Goal: Information Seeking & Learning: Learn about a topic

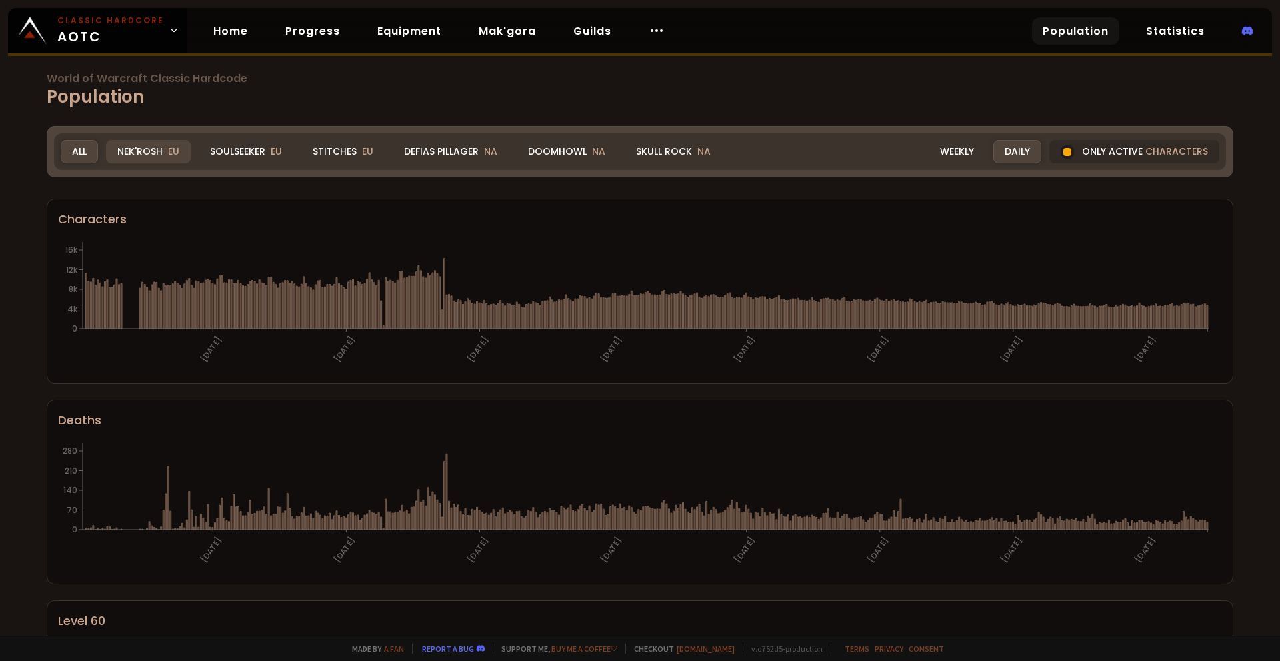
click at [155, 149] on div "Nek'Rosh EU" at bounding box center [148, 151] width 85 height 23
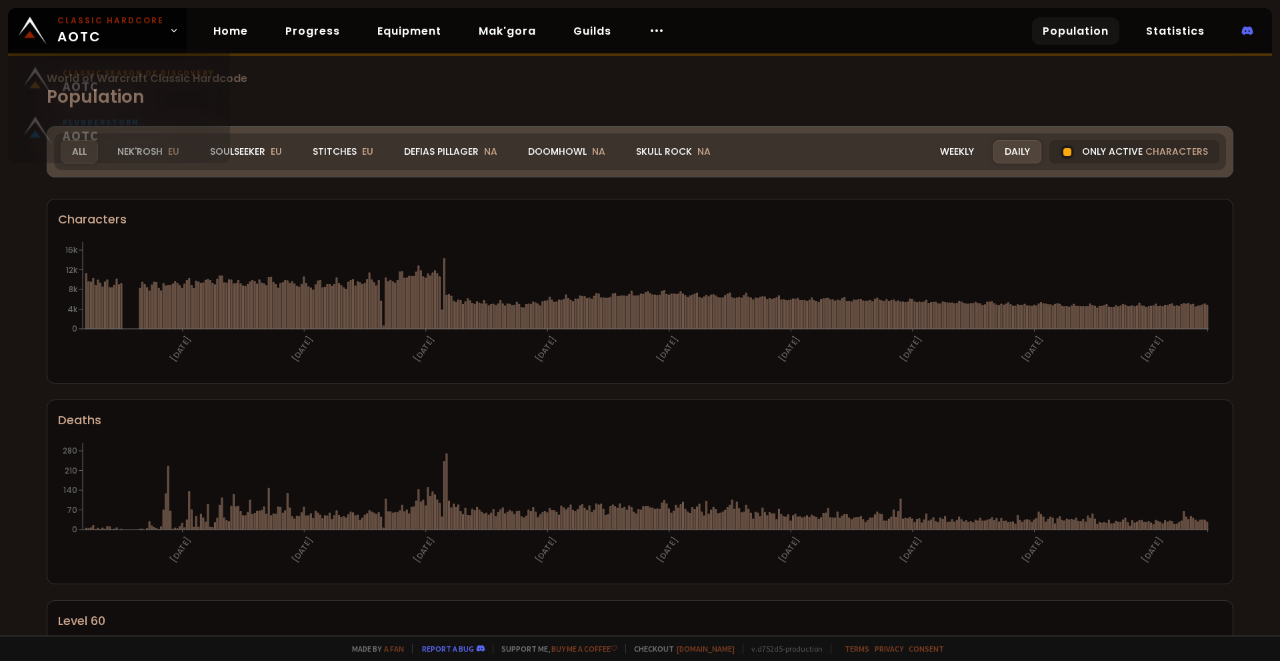
click at [169, 29] on icon at bounding box center [173, 30] width 9 height 9
click at [143, 151] on div "Nek'Rosh EU" at bounding box center [148, 151] width 85 height 23
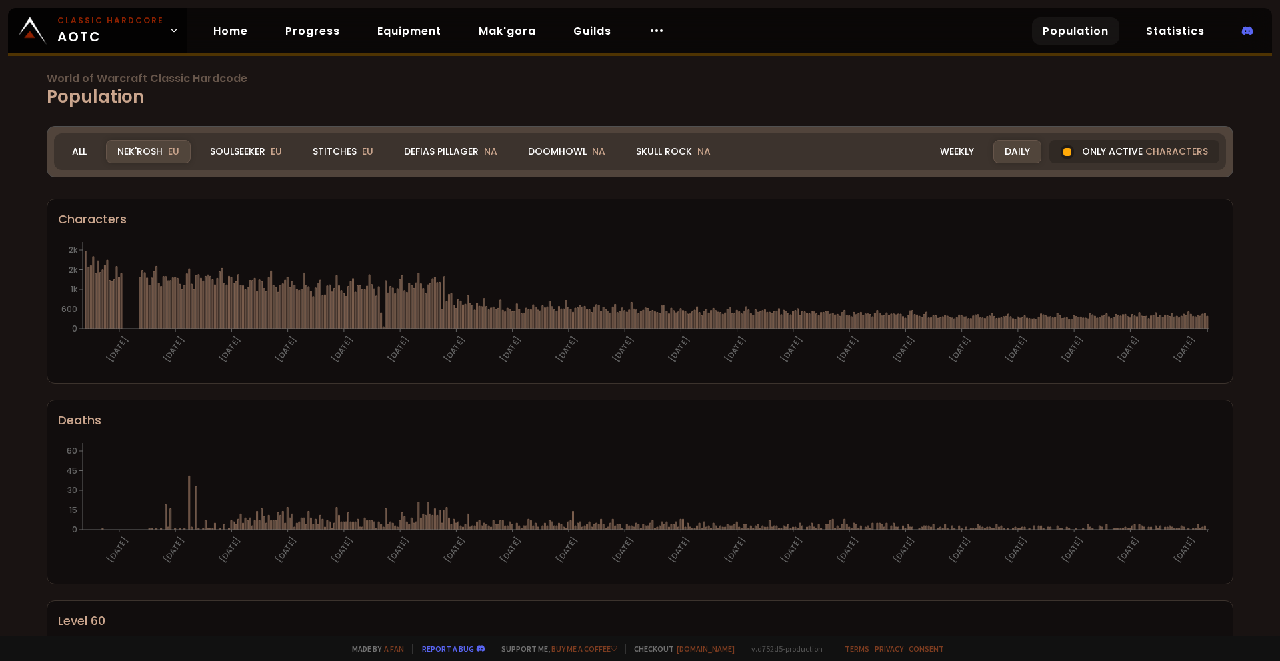
scroll to position [10, 0]
